Goal: Task Accomplishment & Management: Manage account settings

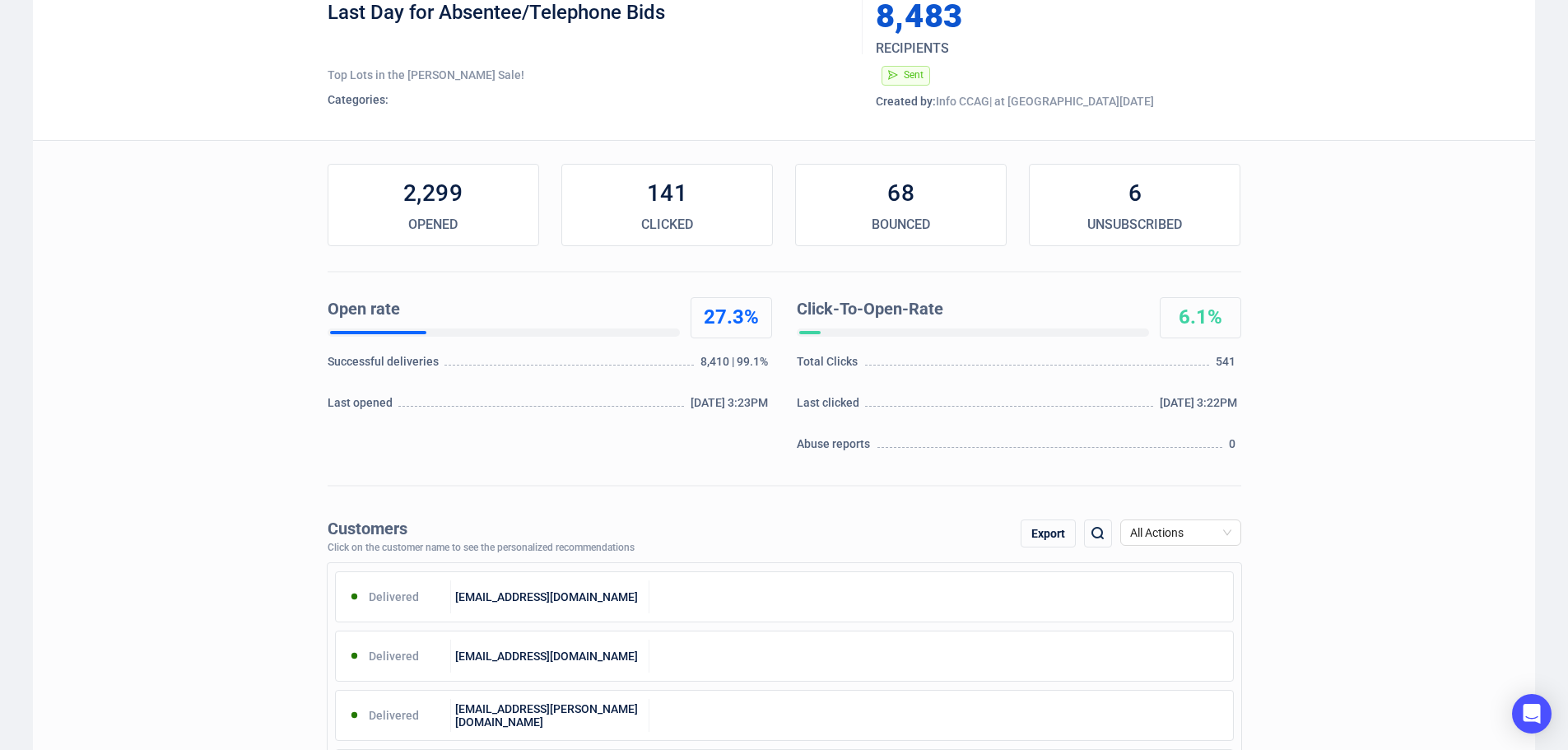
scroll to position [247, 0]
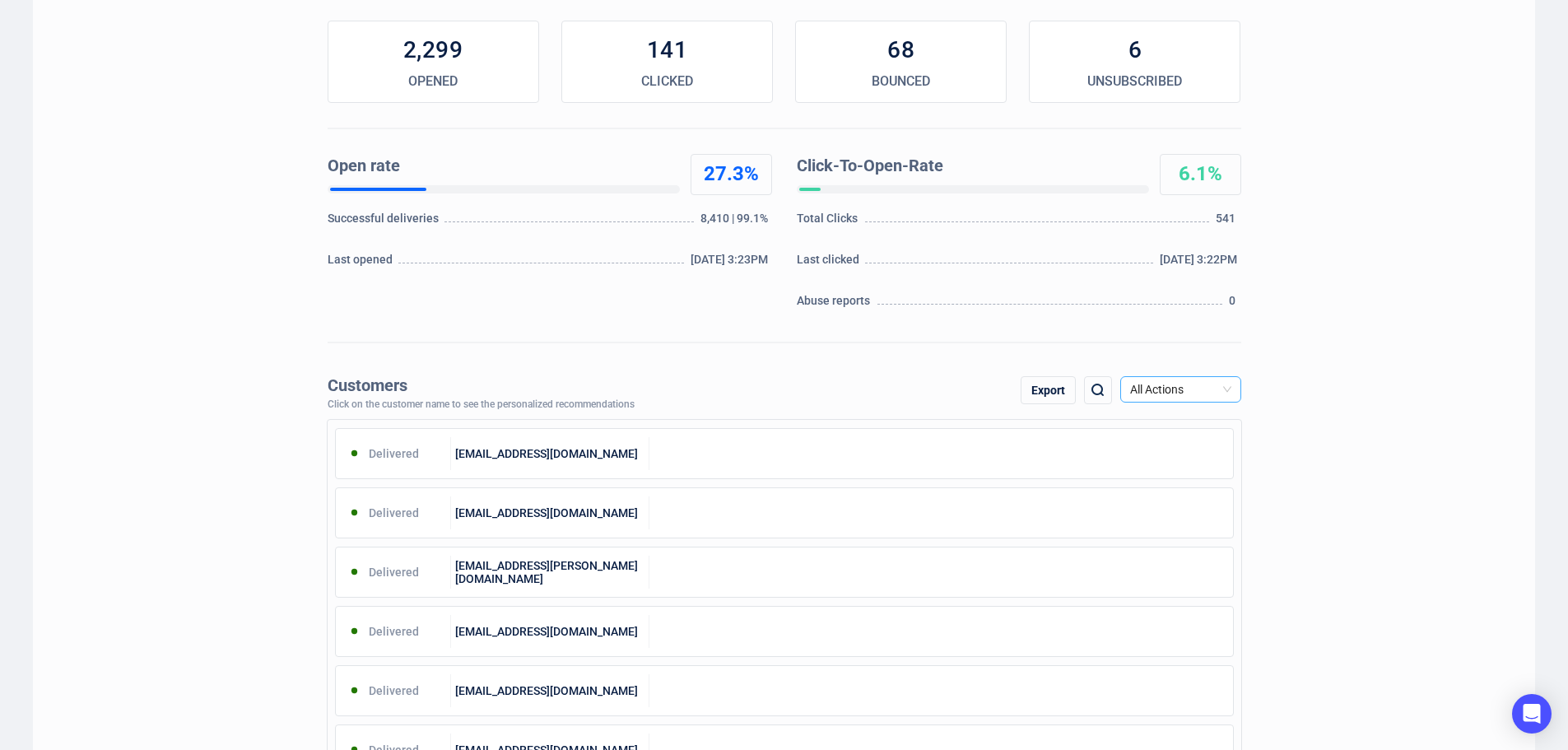
click at [1189, 382] on span "All Actions" at bounding box center [1181, 389] width 101 height 25
click at [1166, 526] on div "Unsubscribe" at bounding box center [1181, 527] width 94 height 18
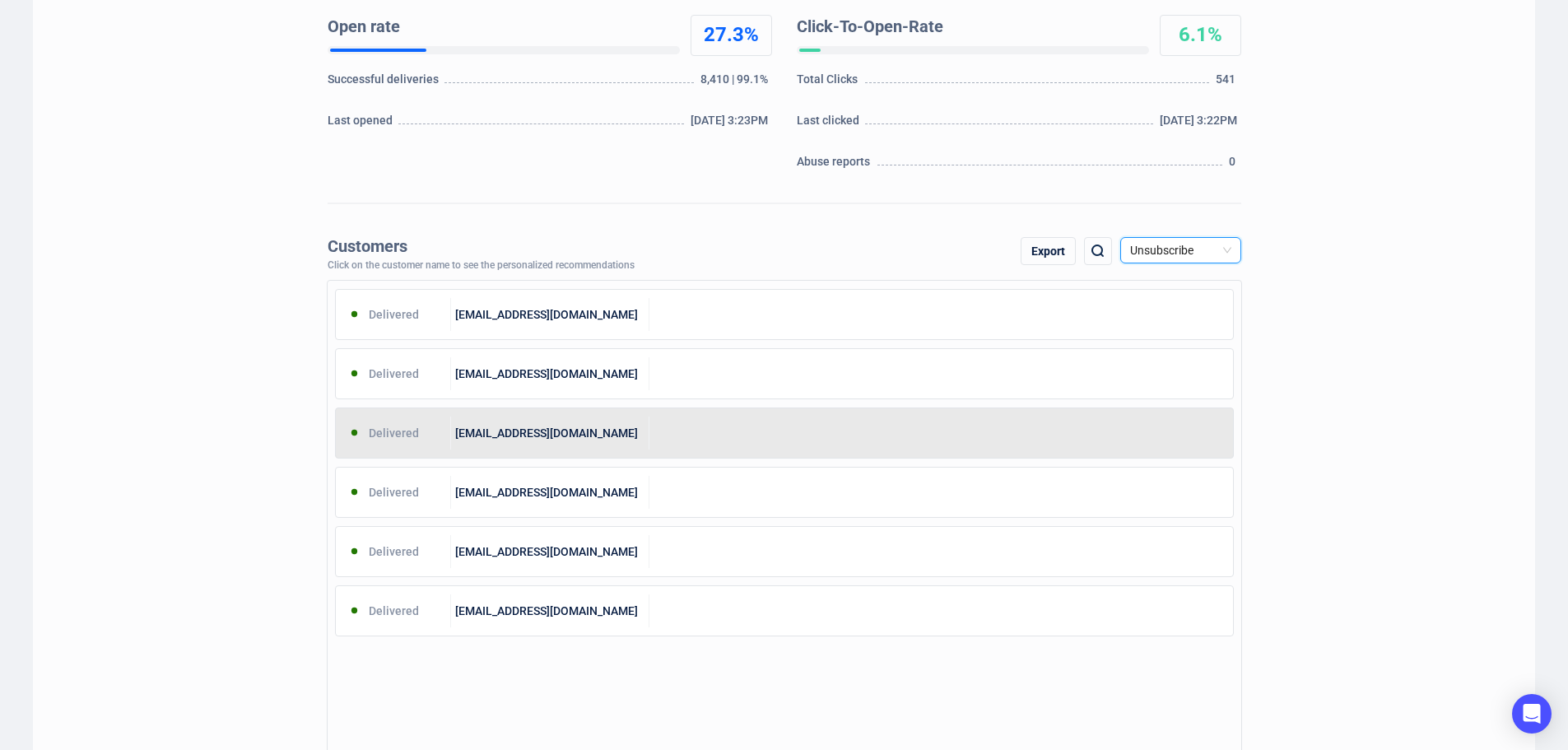
scroll to position [411, 0]
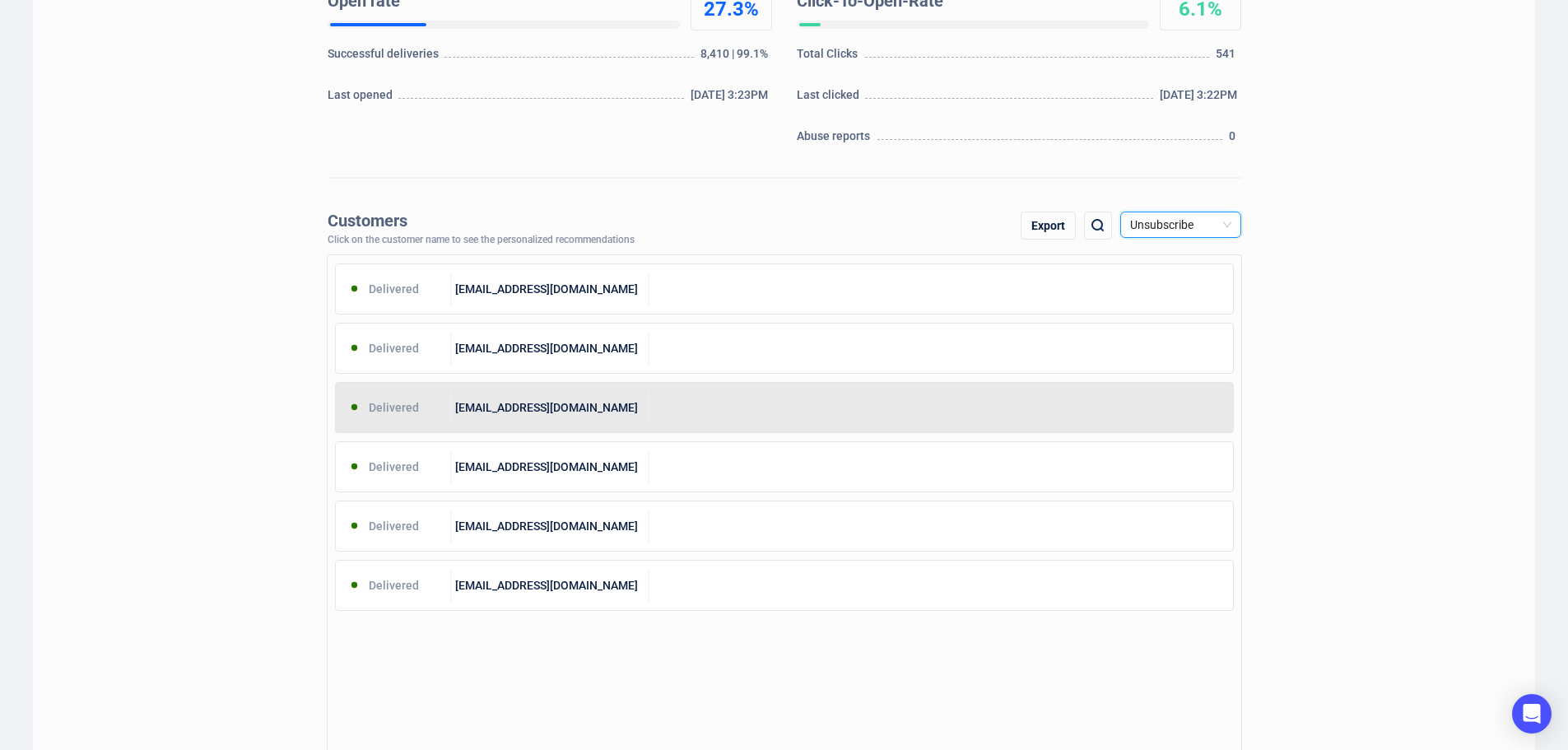
click at [557, 405] on div "[EMAIL_ADDRESS][DOMAIN_NAME]" at bounding box center [550, 407] width 198 height 33
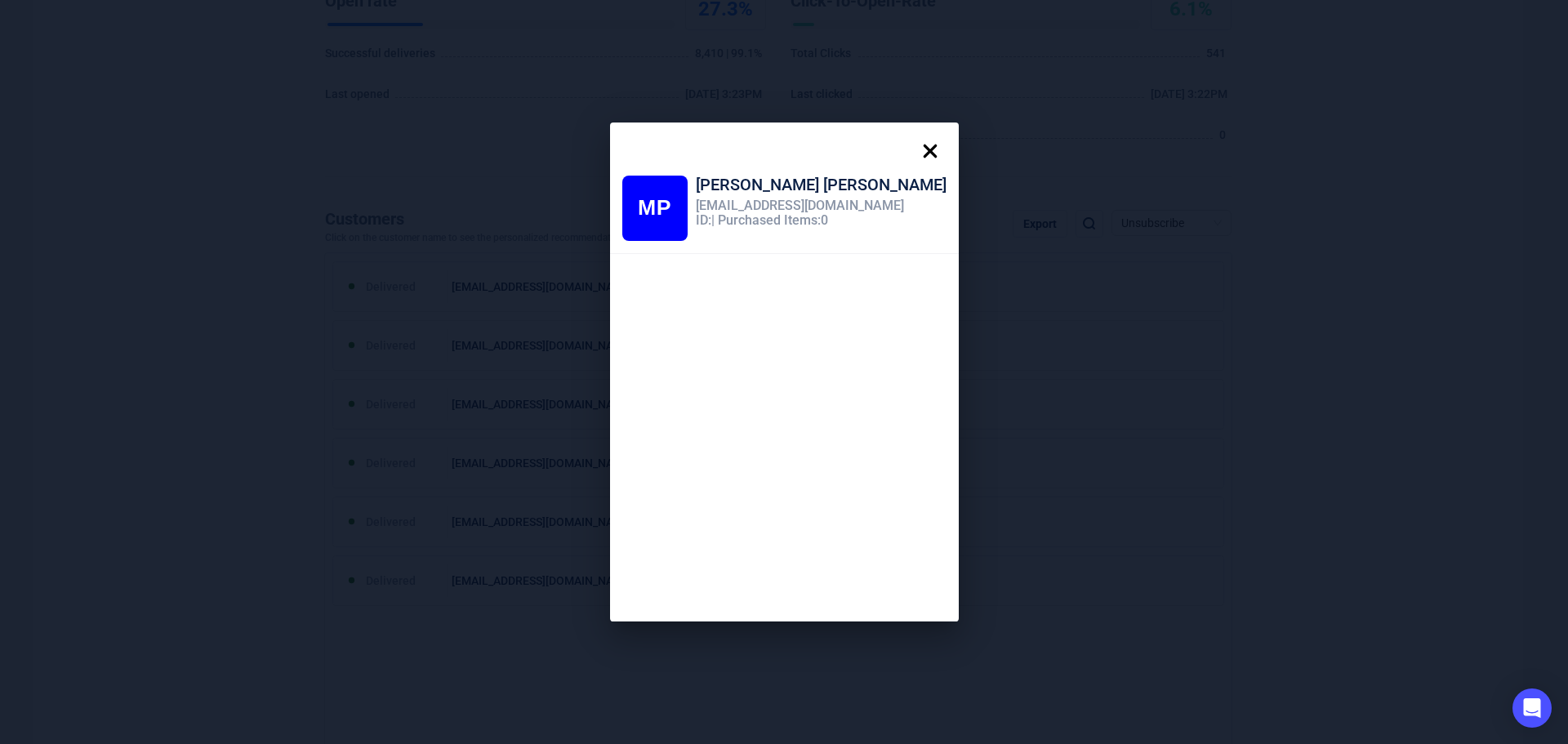
click at [914, 145] on icon at bounding box center [930, 151] width 33 height 33
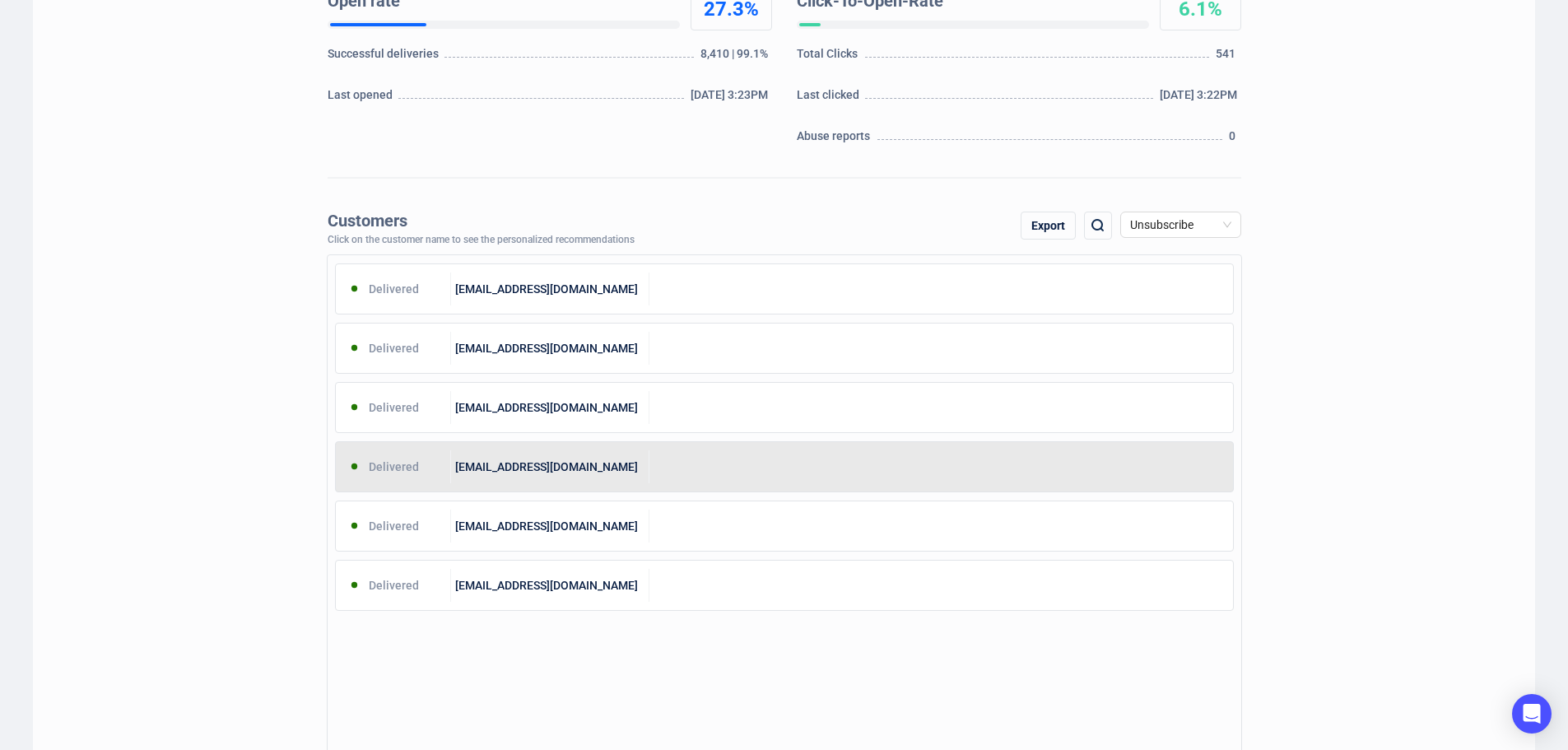
click at [594, 465] on div "[EMAIL_ADDRESS][DOMAIN_NAME]" at bounding box center [550, 466] width 198 height 33
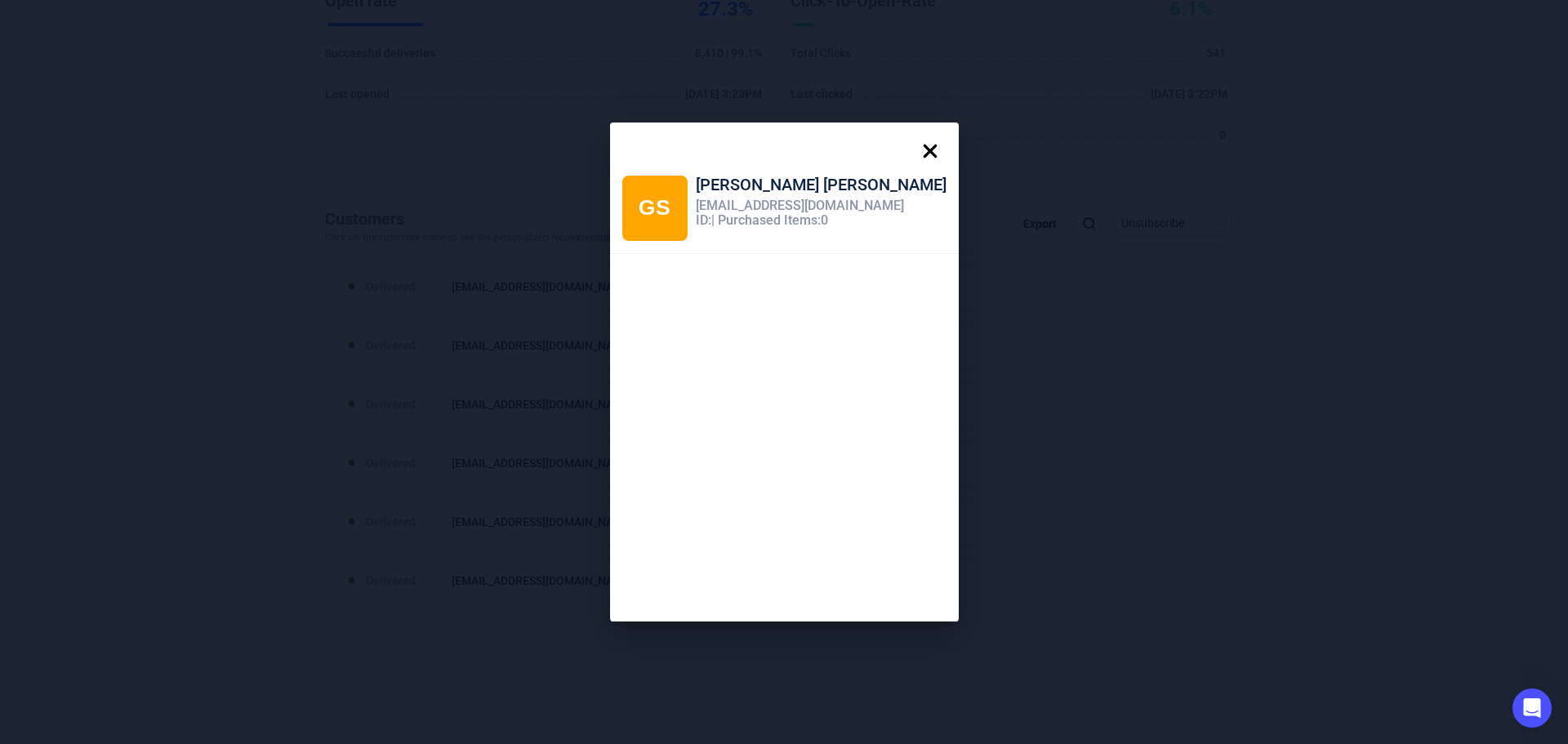
click at [923, 151] on icon at bounding box center [929, 151] width 14 height 14
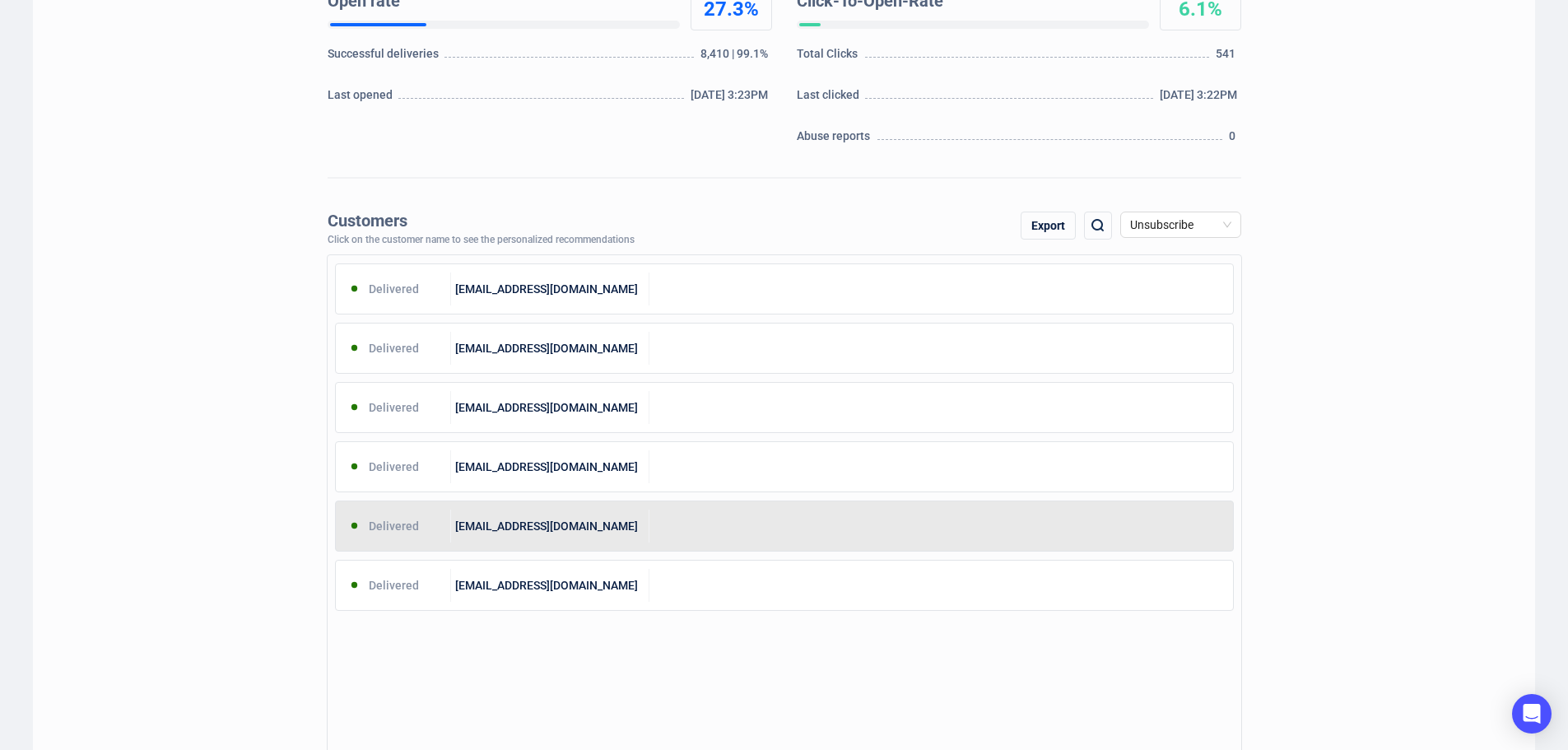
click at [571, 534] on div "[EMAIL_ADDRESS][DOMAIN_NAME]" at bounding box center [550, 525] width 198 height 33
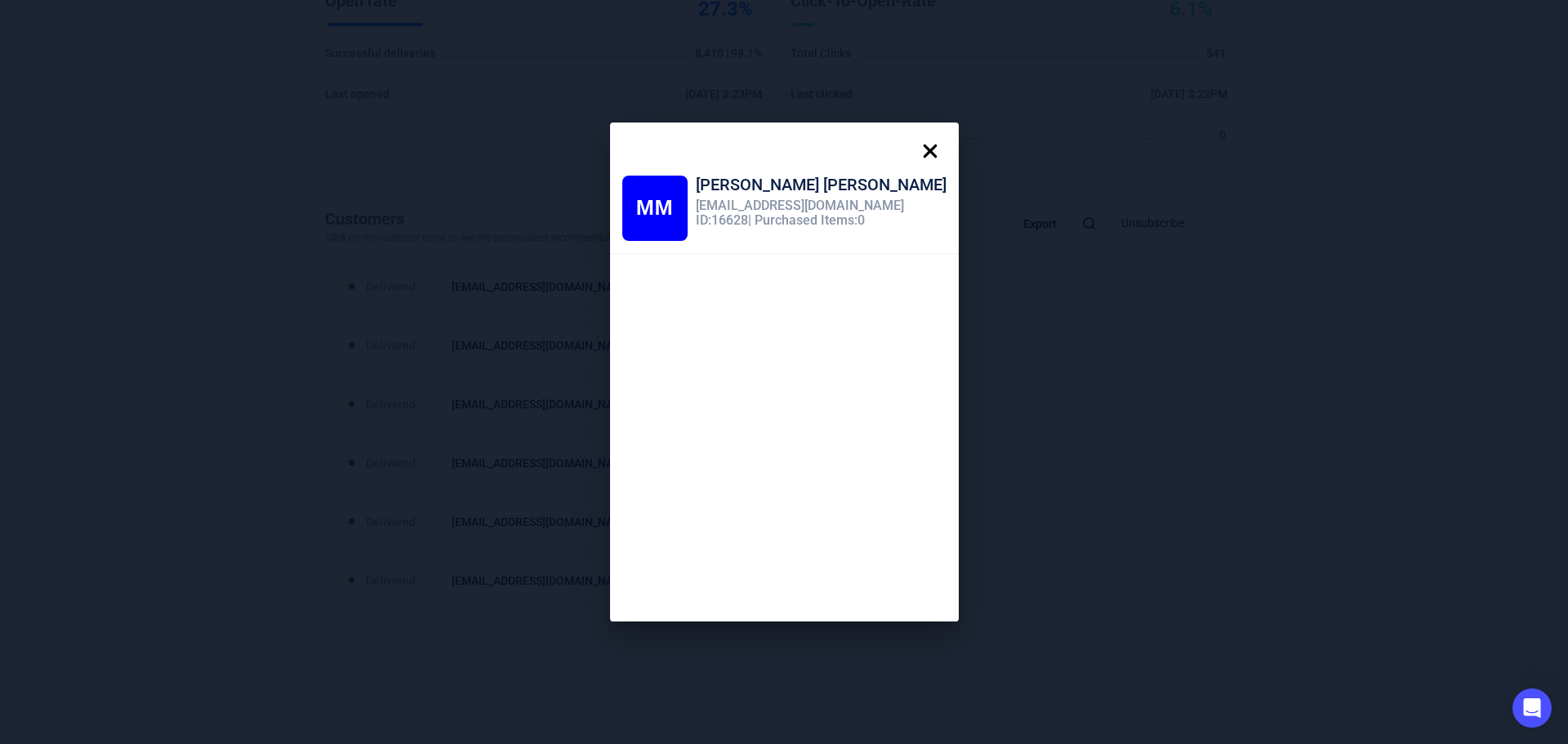
click at [914, 140] on icon at bounding box center [930, 151] width 33 height 33
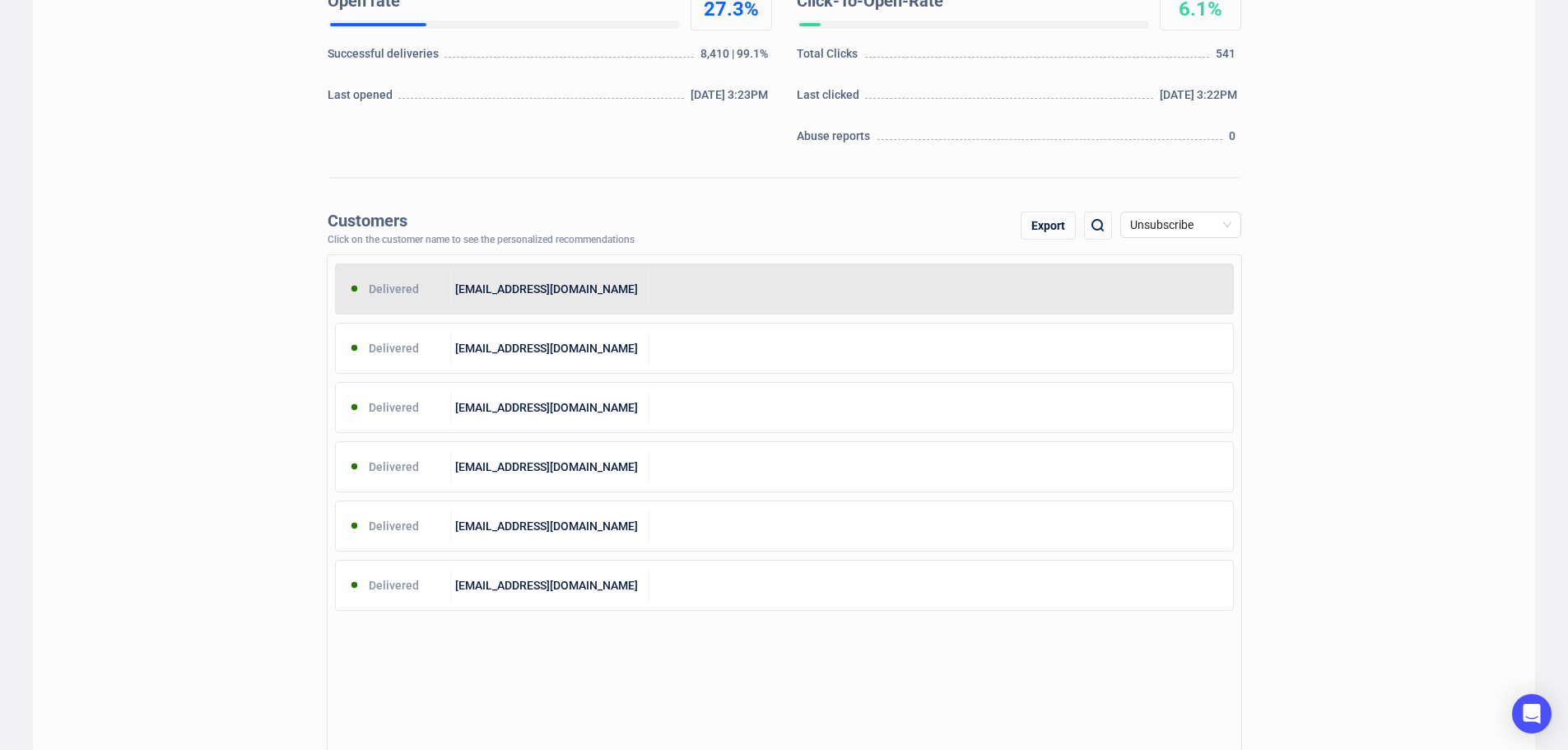
click at [556, 292] on div "[EMAIL_ADDRESS][DOMAIN_NAME]" at bounding box center [550, 288] width 198 height 33
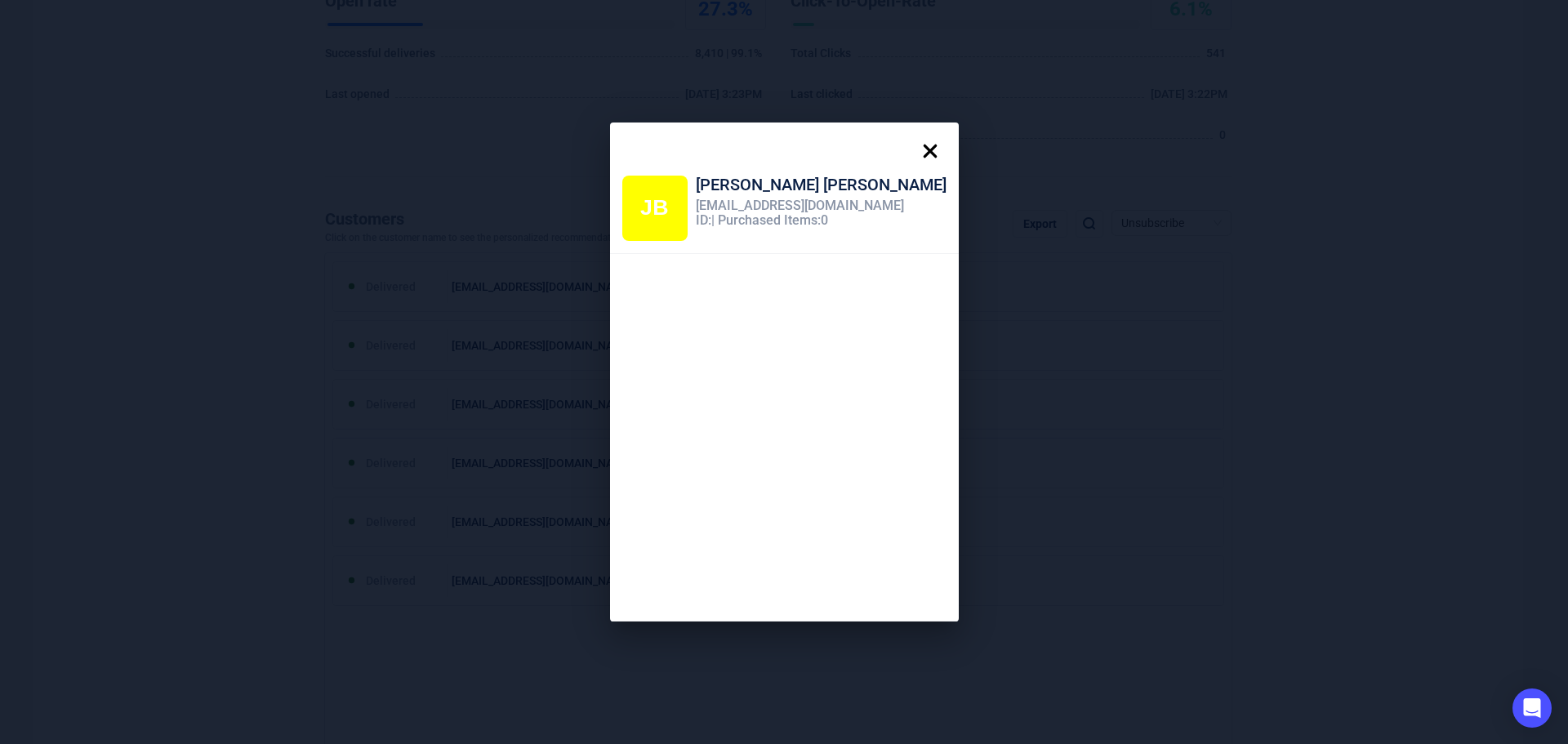
click at [914, 159] on icon at bounding box center [930, 151] width 33 height 33
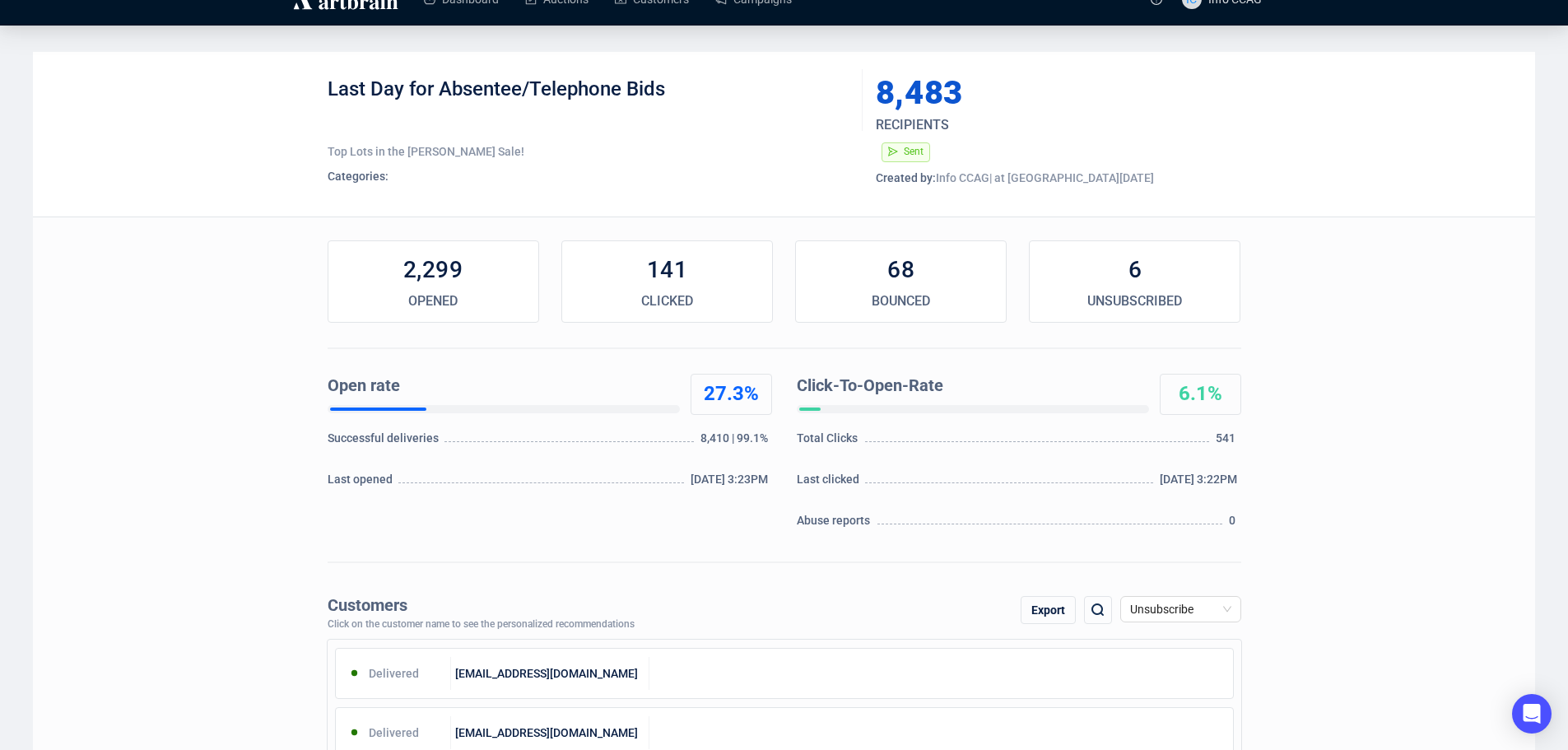
scroll to position [0, 0]
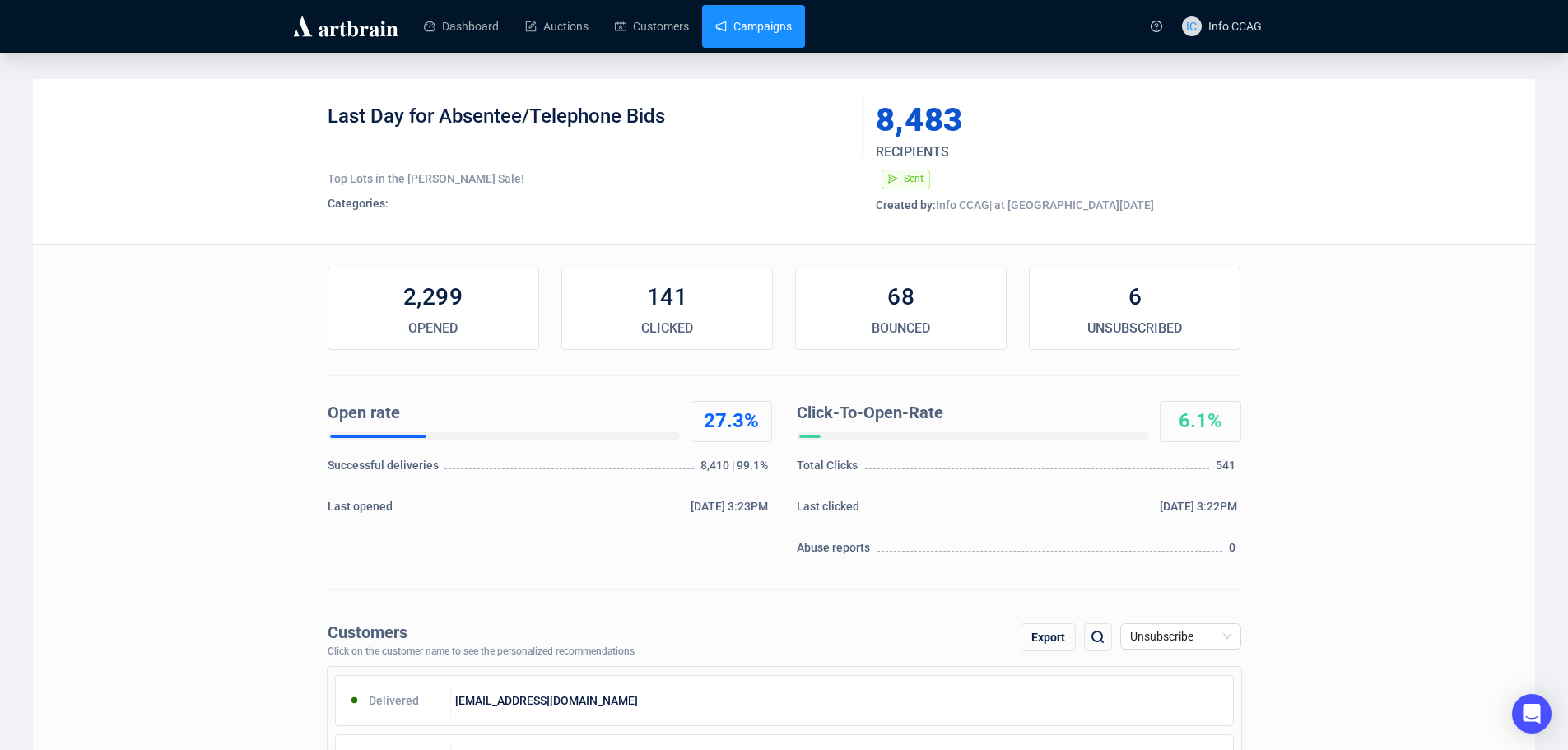
click at [792, 28] on link "Campaigns" at bounding box center [753, 26] width 76 height 43
